Goal: Information Seeking & Learning: Understand process/instructions

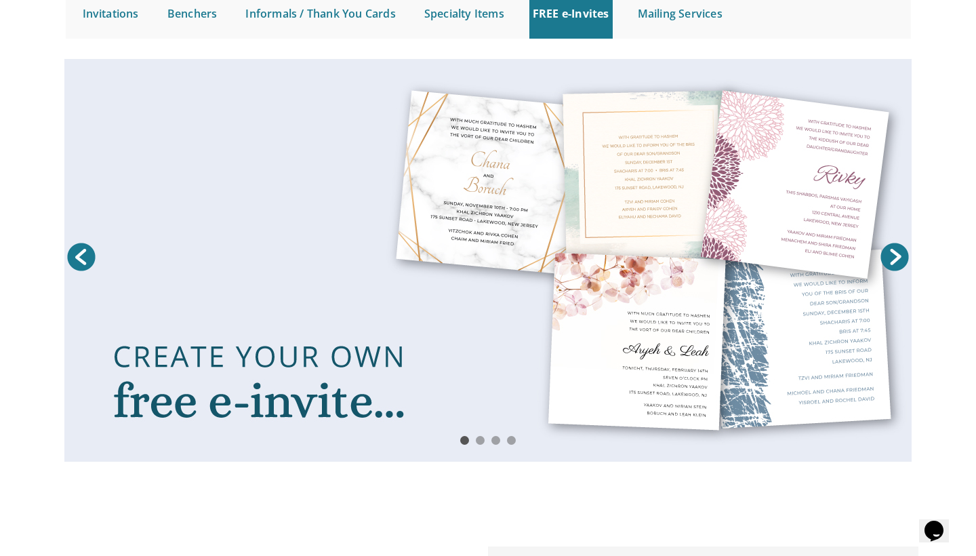
scroll to position [146, 0]
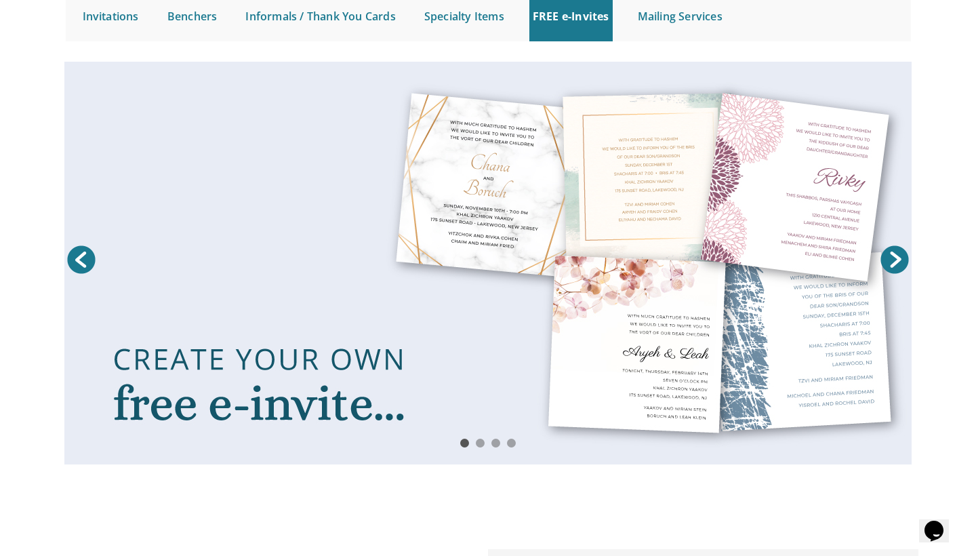
click at [886, 254] on link "Next" at bounding box center [895, 260] width 34 height 34
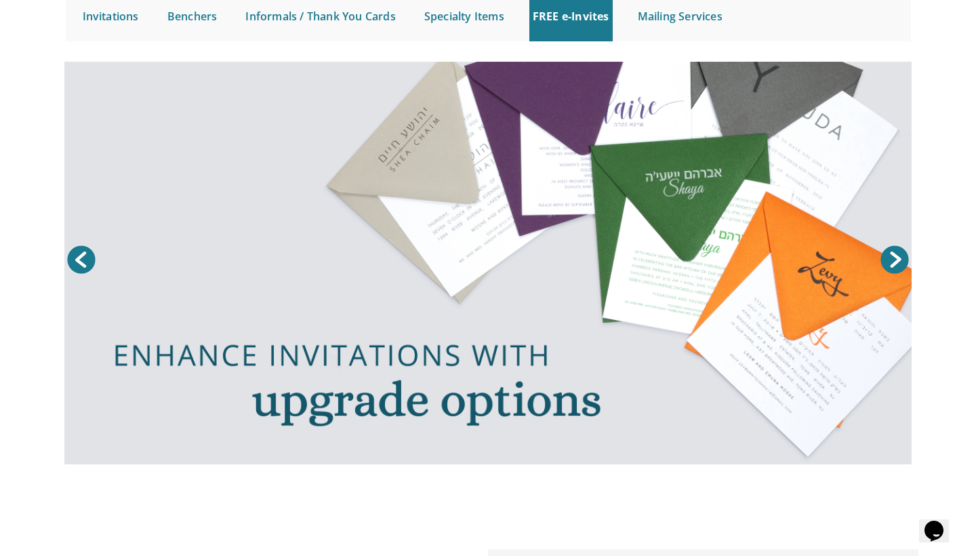
click at [81, 251] on link "Prev" at bounding box center [81, 260] width 34 height 34
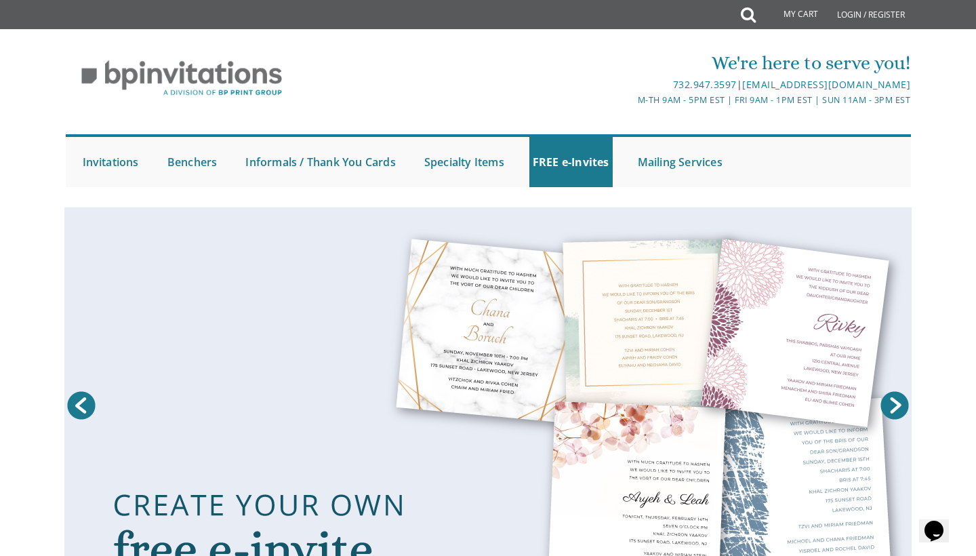
scroll to position [0, 0]
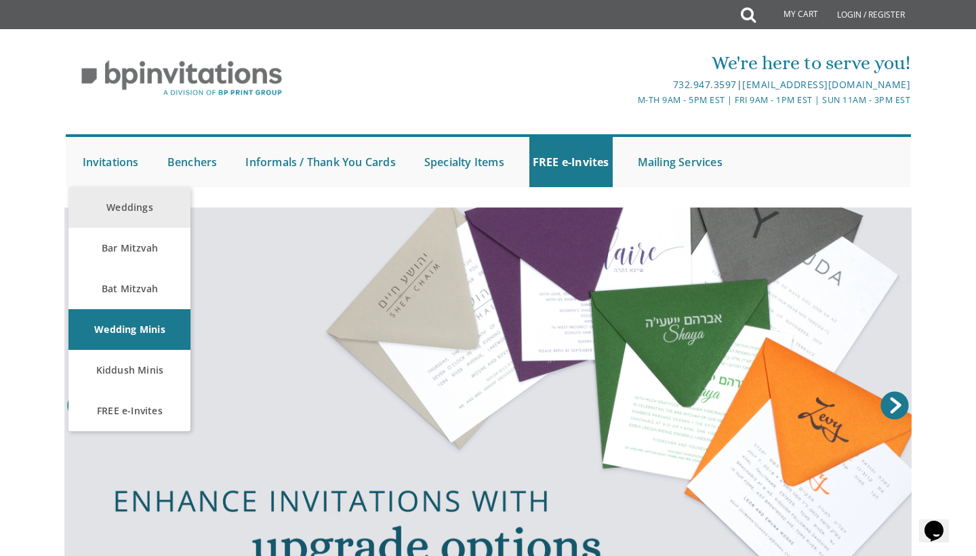
click at [124, 195] on link "Weddings" at bounding box center [129, 207] width 122 height 41
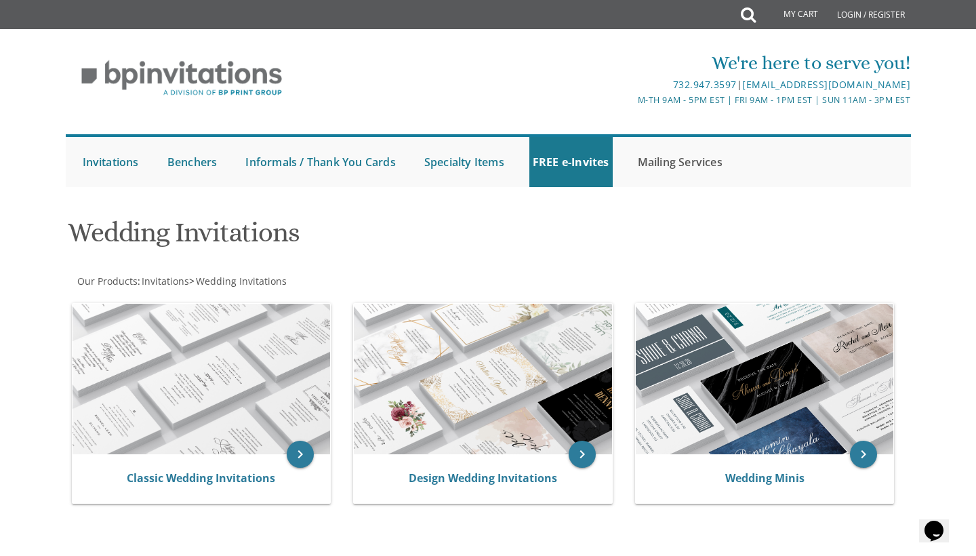
click at [685, 149] on link "Mailing Services" at bounding box center [681, 162] width 92 height 50
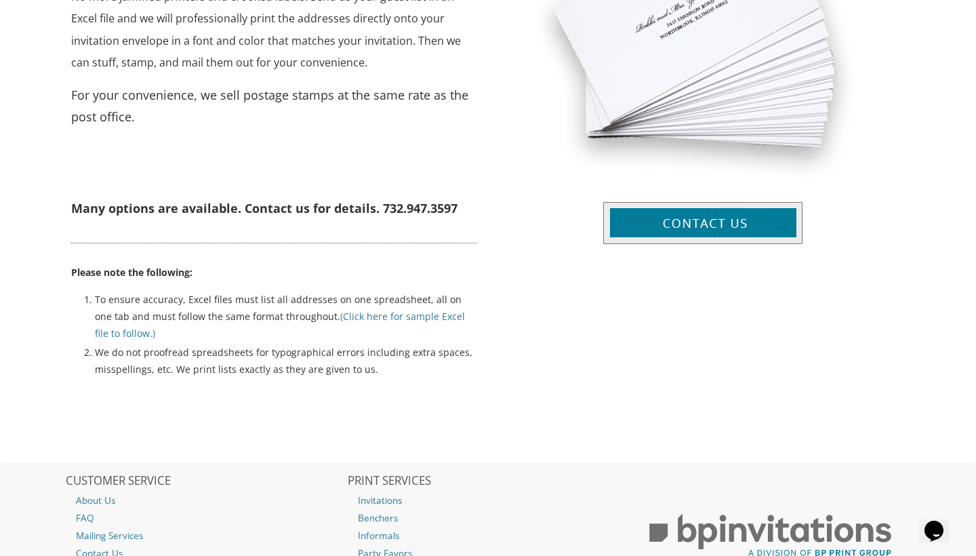
scroll to position [684, 0]
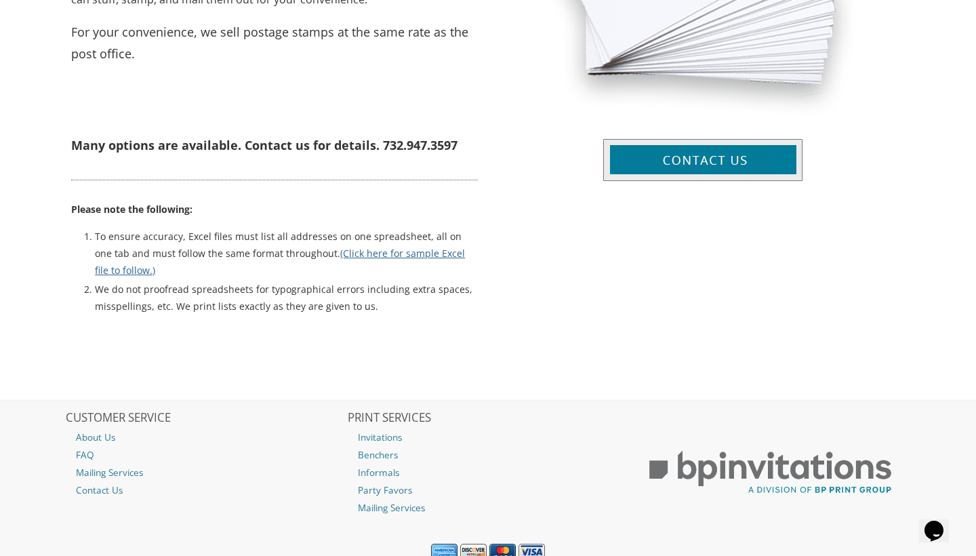
click at [389, 249] on link "(Click here for sample Excel file to follow.)" at bounding box center [280, 262] width 370 height 30
click at [522, 268] on div "We offer a full range of mailing services for your invitations, giving you one …" at bounding box center [488, 65] width 861 height 524
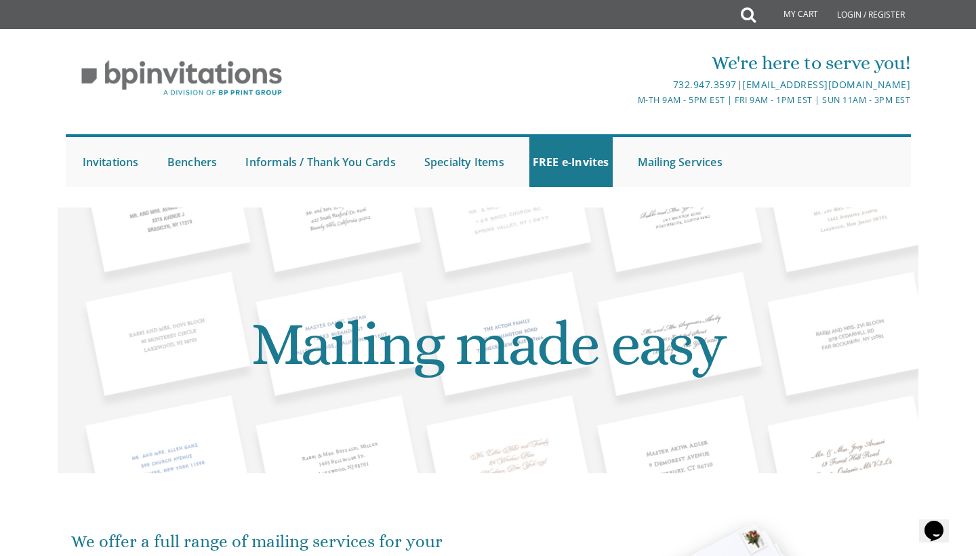
scroll to position [0, 0]
